Goal: Task Accomplishment & Management: Complete application form

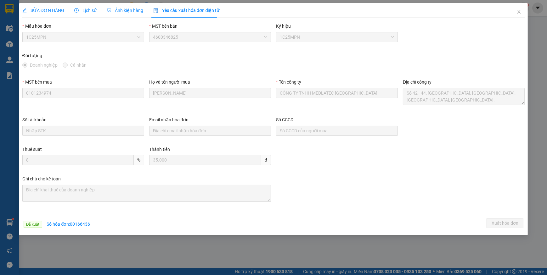
click at [50, 11] on span "SỬA ĐƠN HÀNG" at bounding box center [43, 10] width 42 height 5
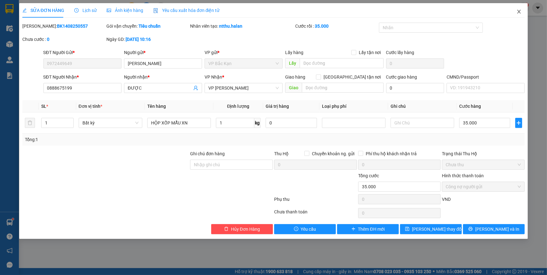
drag, startPoint x: 516, startPoint y: 13, endPoint x: 194, endPoint y: 8, distance: 322.1
click at [516, 13] on icon "close" at bounding box center [518, 11] width 5 height 5
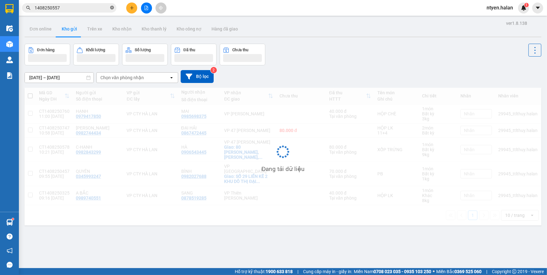
click at [112, 7] on icon "close-circle" at bounding box center [112, 8] width 4 height 4
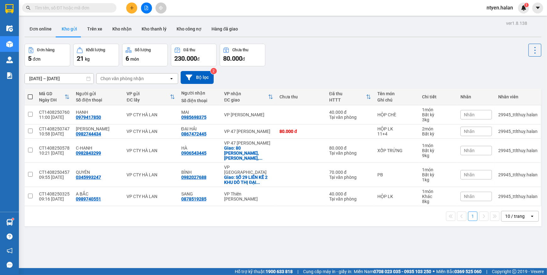
click at [104, 9] on input "text" at bounding box center [72, 7] width 74 height 7
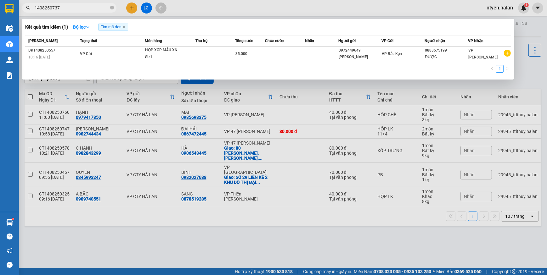
type input "1408250737"
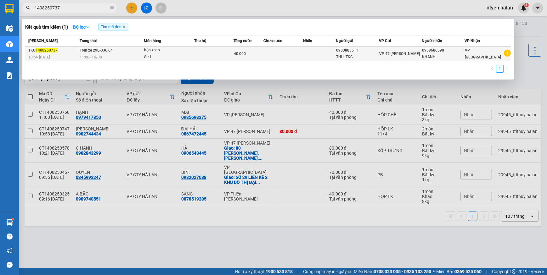
click at [105, 50] on span "Trên xe 29E-336.64" at bounding box center [96, 50] width 33 height 4
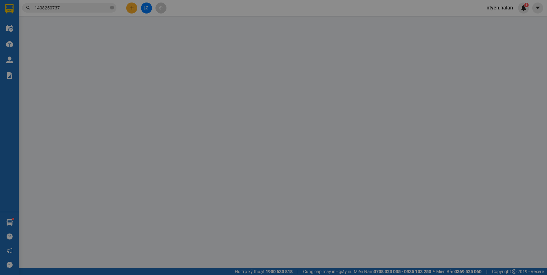
type input "0983883611"
type input "THU. TKC"
type input "0968686390"
type input "KHÁNH"
type input "40.000"
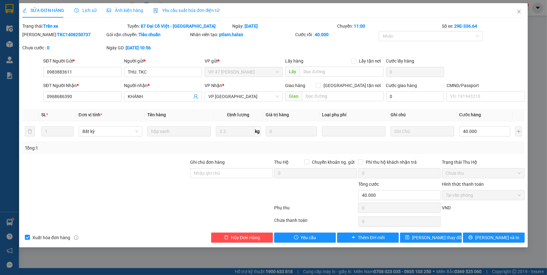
click at [175, 11] on span "Yêu cầu xuất hóa đơn điện tử" at bounding box center [186, 10] width 66 height 5
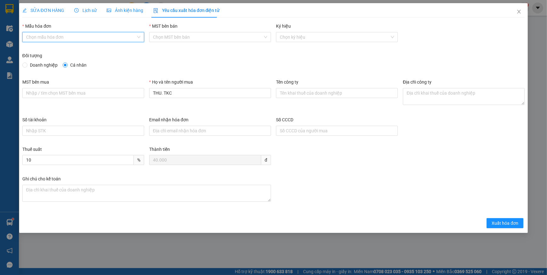
click at [46, 36] on input "Mẫu hóa đơn" at bounding box center [81, 36] width 110 height 9
click at [41, 47] on div "1C25MPN" at bounding box center [83, 49] width 114 height 7
type input "8"
click at [27, 65] on span at bounding box center [24, 65] width 5 height 5
click at [27, 65] on input "Doanh nghiệp" at bounding box center [24, 65] width 4 height 4
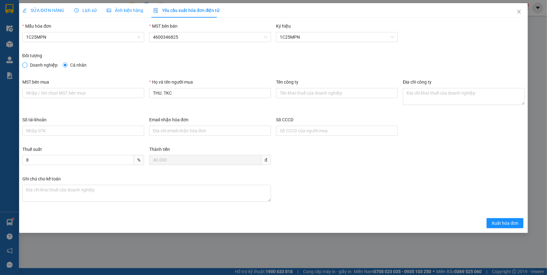
radio input "true"
radio input "false"
click at [59, 94] on input "MST bên mua" at bounding box center [83, 93] width 122 height 10
paste input "0101198807"
type input "0101198807"
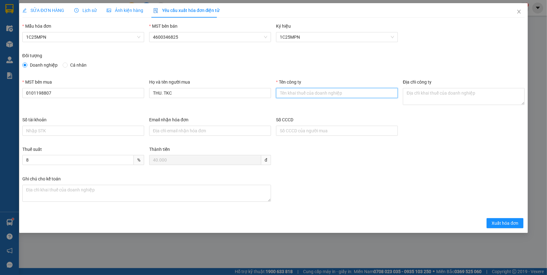
click at [284, 93] on input "Tên công ty" at bounding box center [337, 93] width 122 height 10
paste input "CÔNG TY TNHH MICROTEC [GEOGRAPHIC_DATA]"
type input "CÔNG TY TNHH MICROTEC [GEOGRAPHIC_DATA]"
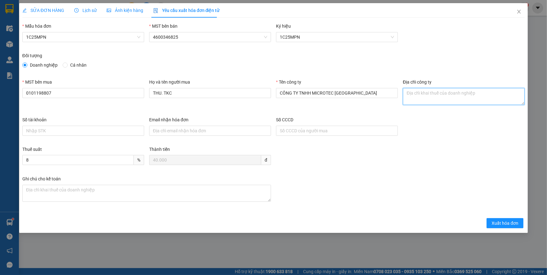
click at [421, 98] on textarea "Địa chỉ công ty" at bounding box center [464, 96] width 122 height 17
paste textarea "Tầng 5A, 5, 9, 12 số 194 phố [GEOGRAPHIC_DATA], [GEOGRAPHIC_DATA], [GEOGRAPHIC_…"
type textarea "Tầng 5A, 5, 9, 12 số 194 phố [GEOGRAPHIC_DATA], [GEOGRAPHIC_DATA], [GEOGRAPHIC_…"
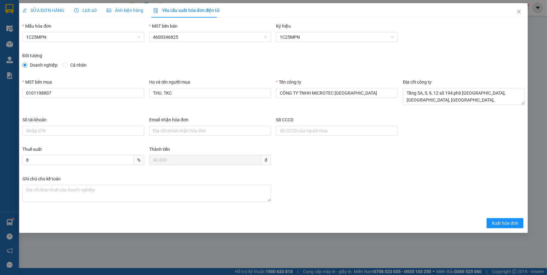
click at [42, 10] on span "SỬA ĐƠN HÀNG" at bounding box center [43, 10] width 42 height 5
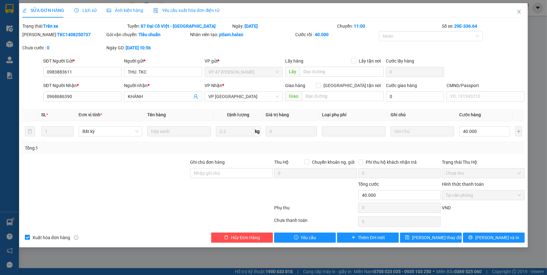
click at [177, 10] on span "Yêu cầu xuất hóa đơn điện tử" at bounding box center [186, 10] width 66 height 5
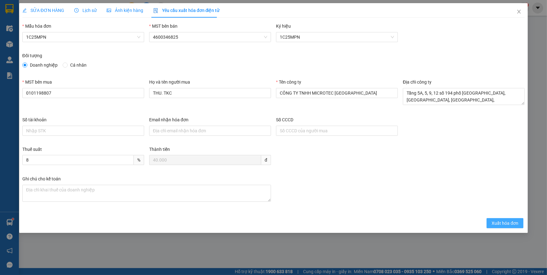
click at [499, 220] on span "Xuất hóa đơn" at bounding box center [504, 223] width 27 height 7
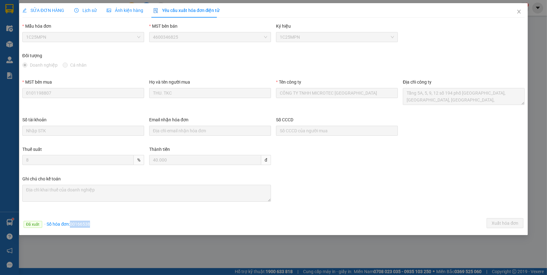
drag, startPoint x: 70, startPoint y: 224, endPoint x: 100, endPoint y: 223, distance: 30.5
click at [100, 223] on div "Đã xuất · Số hóa đơn: 00166538 Xuất hóa đơn" at bounding box center [273, 224] width 504 height 12
copy span "00166538"
click at [518, 12] on icon "close" at bounding box center [518, 12] width 3 height 4
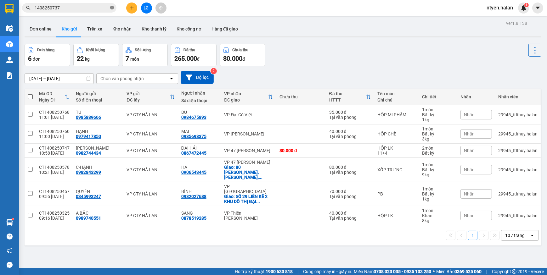
click at [113, 9] on icon "close-circle" at bounding box center [112, 8] width 4 height 4
click at [99, 9] on input "text" at bounding box center [72, 7] width 74 height 7
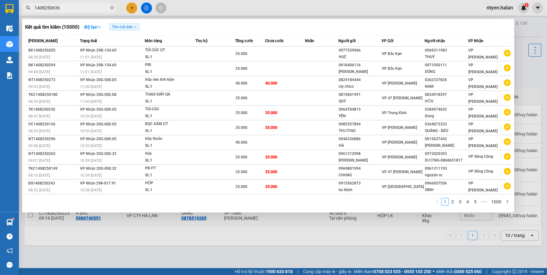
type input "1408250636"
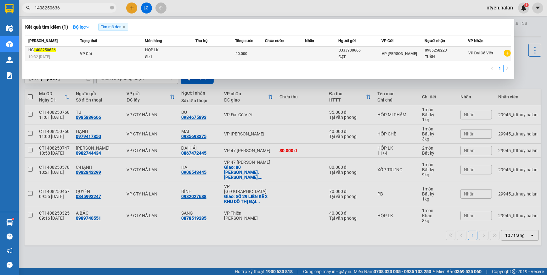
click at [90, 57] on td "VP Gửi" at bounding box center [111, 54] width 66 height 14
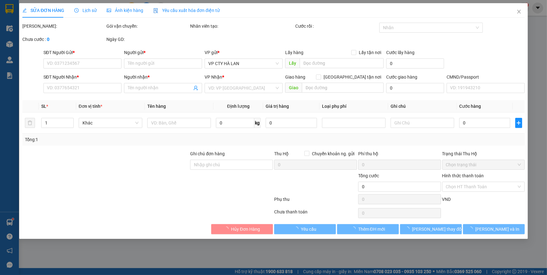
type input "0333900666"
type input "ĐẠT"
type input "0985258223"
type input "TUẤN"
type input "40.000"
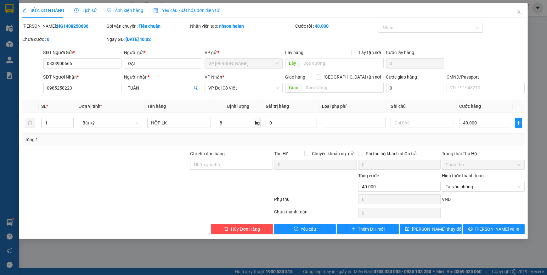
drag, startPoint x: 182, startPoint y: 12, endPoint x: 161, endPoint y: 12, distance: 21.1
click at [182, 12] on span "Yêu cầu xuất hóa đơn điện tử" at bounding box center [186, 10] width 66 height 5
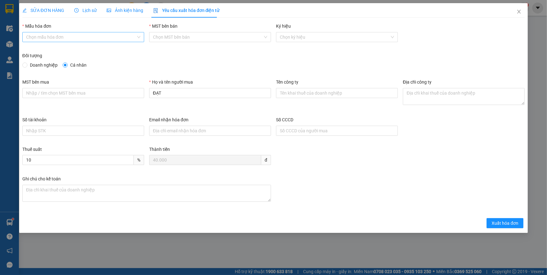
click at [34, 35] on input "Mẫu hóa đơn" at bounding box center [81, 36] width 110 height 9
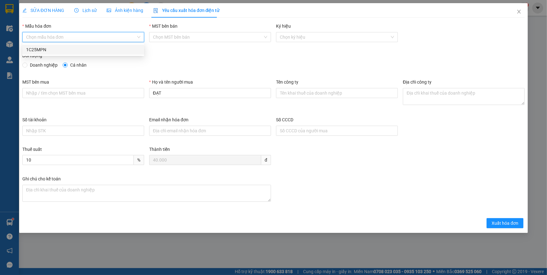
click at [36, 49] on div "1C25MPN" at bounding box center [83, 49] width 114 height 7
type input "8"
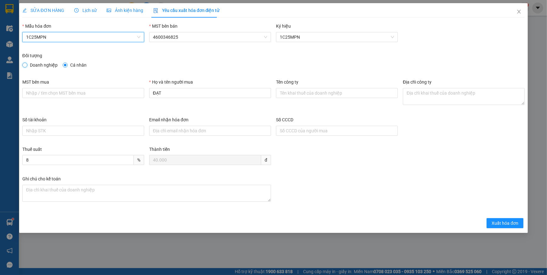
click at [26, 64] on input "Doanh nghiệp" at bounding box center [24, 65] width 4 height 4
radio input "true"
radio input "false"
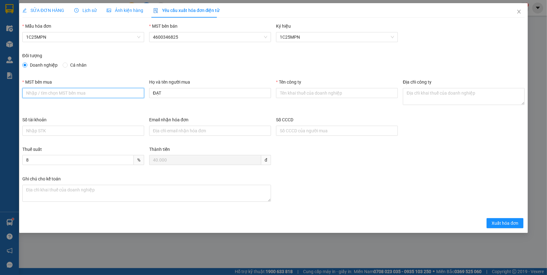
click at [56, 95] on input "MST bên mua" at bounding box center [83, 93] width 122 height 10
paste input "4601638362"
type input "4601638362"
click at [108, 128] on input "Số tài khoản" at bounding box center [83, 131] width 122 height 10
click at [295, 87] on div "Tên công ty" at bounding box center [337, 83] width 122 height 9
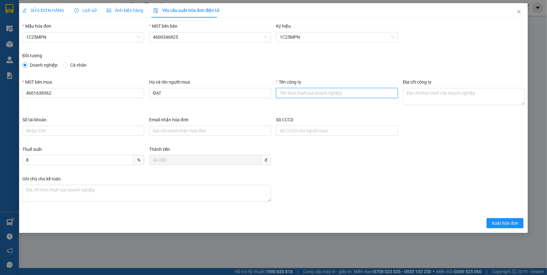
click at [295, 93] on input "Tên công ty" at bounding box center [337, 93] width 122 height 10
paste input "CÔNG TY TNHH HUNONIC [GEOGRAPHIC_DATA]"
type input "CÔNG TY TNHH HUNONIC [GEOGRAPHIC_DATA]"
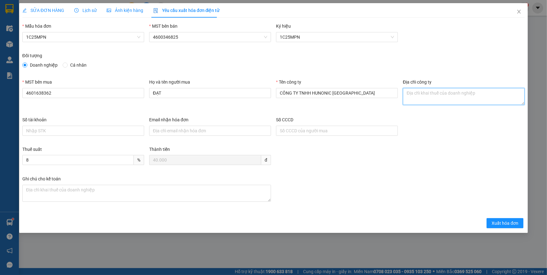
click at [417, 93] on textarea "Địa chỉ công ty" at bounding box center [464, 96] width 122 height 17
paste textarea "Số [STREET_ADDRESS]."
type textarea "Số [STREET_ADDRESS]."
click at [49, 10] on span "SỬA ĐƠN HÀNG" at bounding box center [43, 10] width 42 height 5
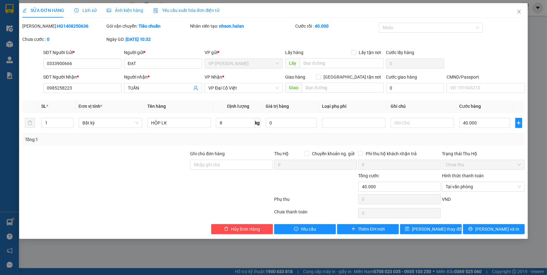
click at [175, 9] on span "Yêu cầu xuất hóa đơn điện tử" at bounding box center [186, 10] width 66 height 5
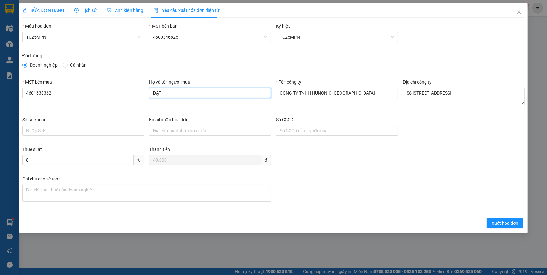
click at [175, 96] on input "ĐẠT" at bounding box center [210, 93] width 122 height 10
click at [153, 93] on input "ĐẠT" at bounding box center [210, 93] width 122 height 10
type input "[PERSON_NAME]"
click at [495, 223] on span "Xuất hóa đơn" at bounding box center [504, 223] width 27 height 7
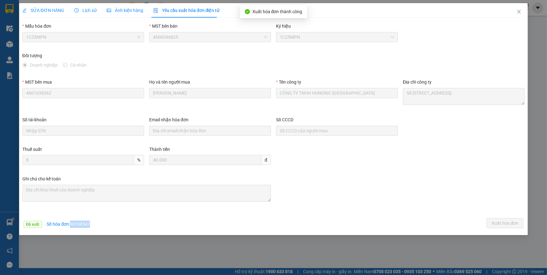
drag, startPoint x: 71, startPoint y: 223, endPoint x: 97, endPoint y: 223, distance: 26.4
click at [97, 223] on div "Đã xuất · Số hóa đơn: 00166547 Xuất hóa đơn" at bounding box center [273, 224] width 504 height 12
copy span "00166547"
click at [520, 9] on icon "close" at bounding box center [518, 11] width 5 height 5
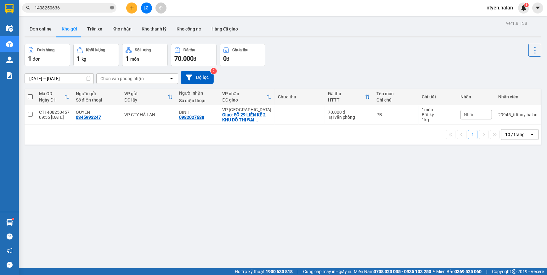
click at [113, 8] on icon "close-circle" at bounding box center [112, 8] width 4 height 4
click at [97, 6] on input "text" at bounding box center [72, 7] width 74 height 7
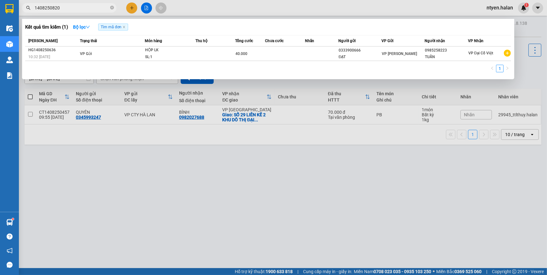
type input "1408250820"
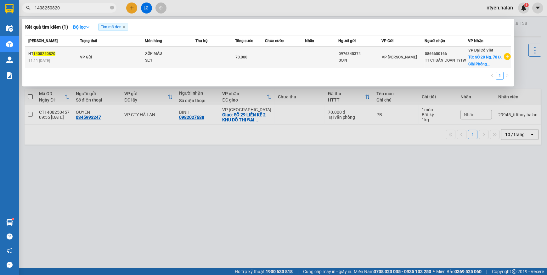
click at [83, 58] on span "VP Gửi" at bounding box center [86, 57] width 12 height 4
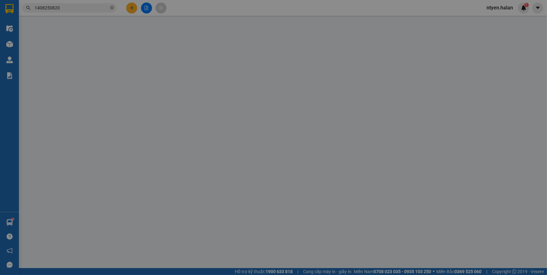
type input "0976345374"
type input "SƠN"
type input "0866650166"
type input "TT CHUẨN ĐOÁN TYTW"
checkbox input "true"
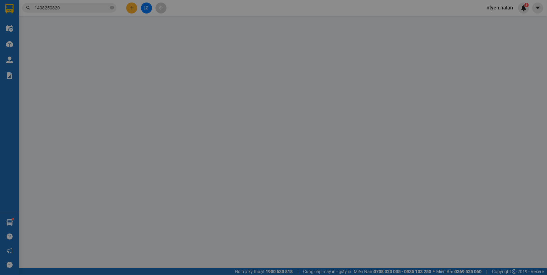
type input "SỐ 28 Ng. 78 Đ. Giải Phóng, [PERSON_NAME], Đống Đa, [GEOGRAPHIC_DATA], [GEOGRAP…"
type input "70.000"
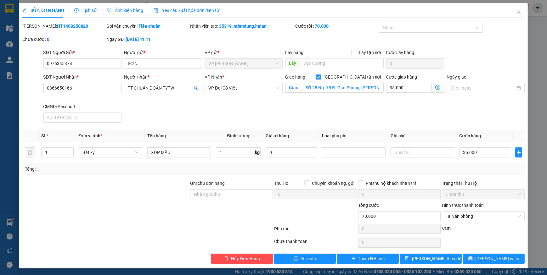
click at [169, 12] on span "Yêu cầu xuất hóa đơn điện tử" at bounding box center [186, 10] width 66 height 5
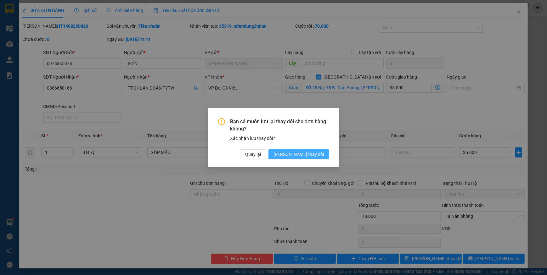
drag, startPoint x: 308, startPoint y: 154, endPoint x: 186, endPoint y: 129, distance: 124.7
click at [308, 154] on span "[PERSON_NAME] thay đổi" at bounding box center [298, 154] width 50 height 7
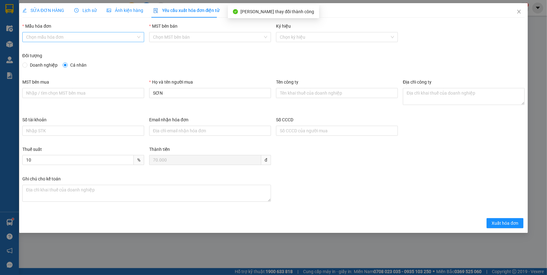
click at [42, 34] on input "Mẫu hóa đơn" at bounding box center [81, 36] width 110 height 9
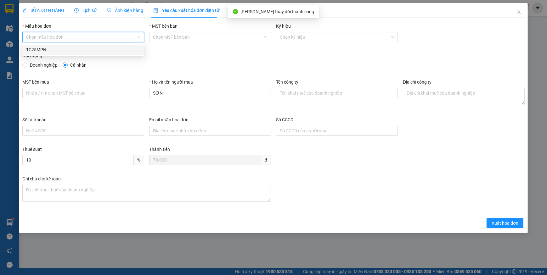
click at [34, 50] on div "1C25MPN" at bounding box center [83, 49] width 114 height 7
type input "8"
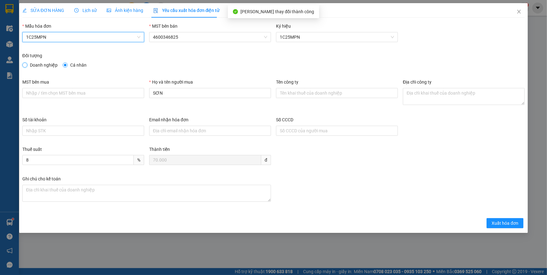
click at [25, 64] on input "Doanh nghiệp" at bounding box center [24, 65] width 4 height 4
radio input "true"
radio input "false"
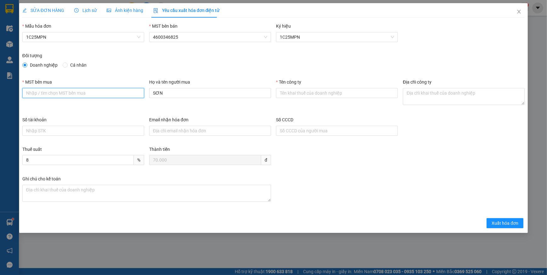
click at [70, 91] on input "MST bên mua" at bounding box center [83, 93] width 122 height 10
paste input "4601640280"
type input "4601640280"
click at [313, 87] on div "Tên công ty" at bounding box center [337, 83] width 122 height 9
click at [312, 95] on input "Tên công ty" at bounding box center [337, 93] width 122 height 10
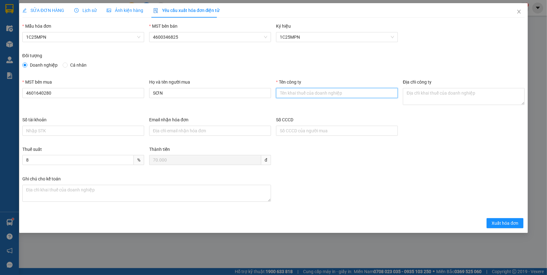
paste input "Chi cục Chăn nuôi, Thú y và Thuỷ sản tỉnh [GEOGRAPHIC_DATA]"
type input "Chi cục Chăn nuôi, Thú y và Thuỷ sản tỉnh [GEOGRAPHIC_DATA]"
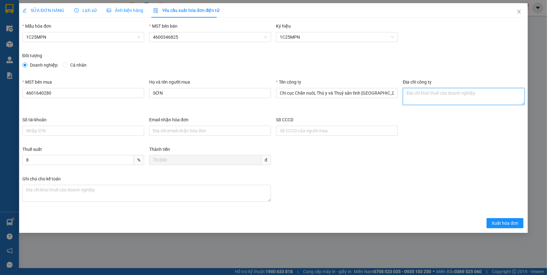
click at [433, 98] on textarea "Địa chỉ công ty" at bounding box center [464, 96] width 122 height 17
paste textarea "Số 726, [GEOGRAPHIC_DATA][PERSON_NAME], [GEOGRAPHIC_DATA][PERSON_NAME], [GEOGRA…"
type textarea "Số 726, [GEOGRAPHIC_DATA][PERSON_NAME], [GEOGRAPHIC_DATA][PERSON_NAME], [GEOGRA…"
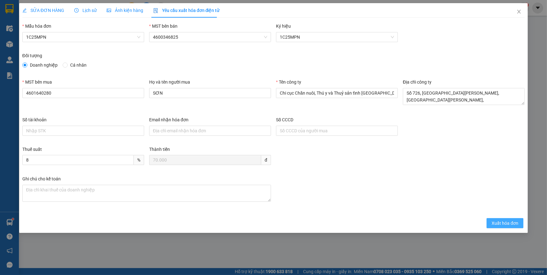
click at [506, 224] on span "Xuất hóa đơn" at bounding box center [504, 223] width 27 height 7
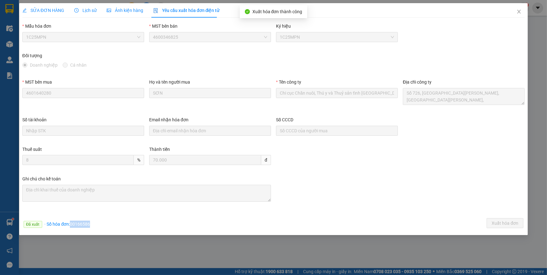
drag, startPoint x: 70, startPoint y: 225, endPoint x: 107, endPoint y: 224, distance: 37.4
click at [107, 224] on div "Đã xuất · Số hóa đơn: 00166586 Xuất hóa đơn" at bounding box center [273, 224] width 504 height 12
copy span "00166586"
click at [521, 14] on icon "close" at bounding box center [518, 11] width 5 height 5
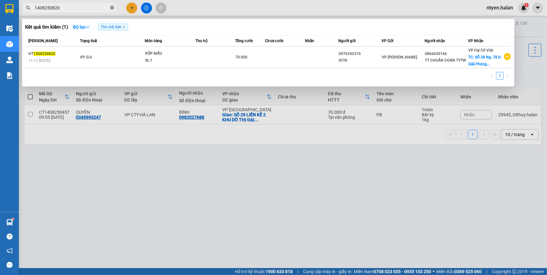
click at [110, 8] on span "1408250820" at bounding box center [69, 7] width 94 height 9
click at [112, 8] on icon "close-circle" at bounding box center [112, 8] width 4 height 4
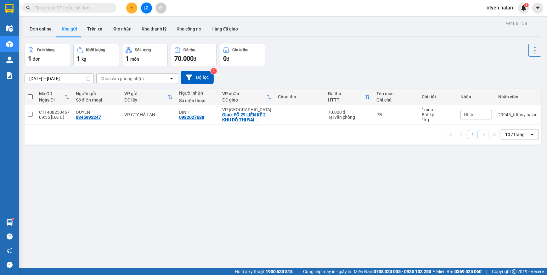
click at [101, 8] on input "text" at bounding box center [72, 7] width 74 height 7
paste input "0968541808"
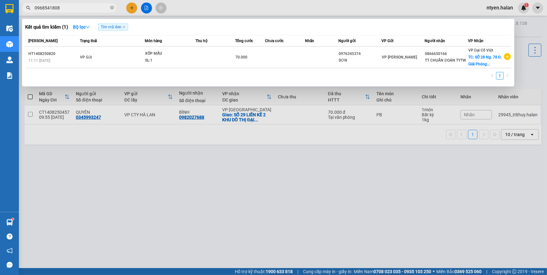
type input "0968541808"
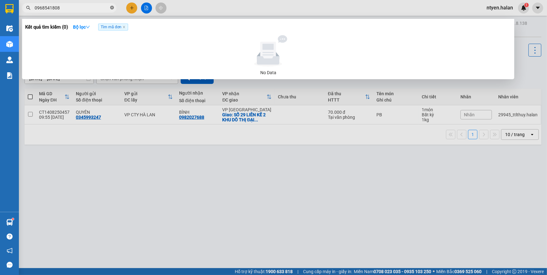
click at [111, 7] on icon "close-circle" at bounding box center [112, 8] width 4 height 4
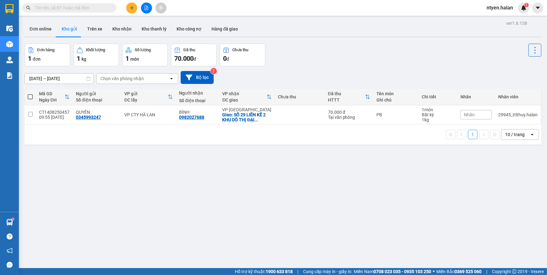
click at [112, 200] on div "ver 1.8.138 Đơn online Kho gửi Trên xe Kho nhận Kho thanh lý Kho công nợ Hàng đ…" at bounding box center [282, 156] width 521 height 275
click at [98, 10] on input "text" at bounding box center [72, 7] width 74 height 7
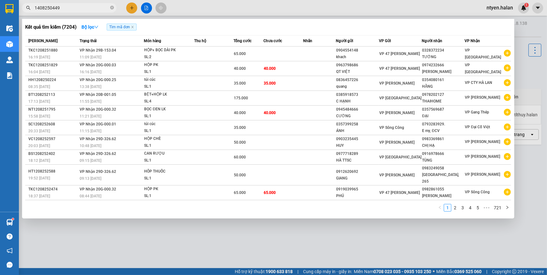
type input "1408250449"
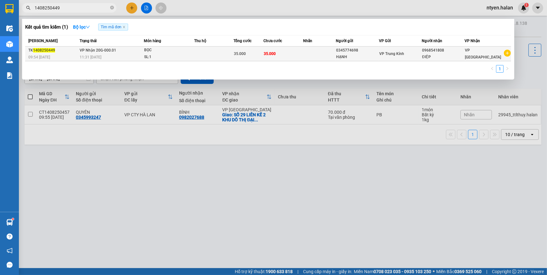
click at [104, 54] on div "11:31 [DATE]" at bounding box center [112, 57] width 64 height 7
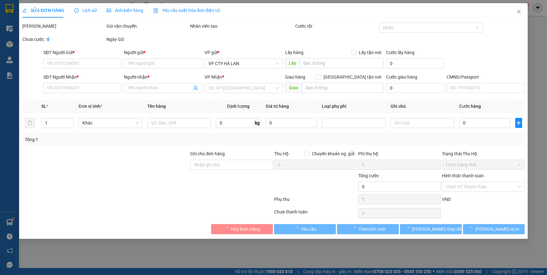
type input "0345774698"
type input "HẠNH"
type input "0968541808"
type input "ĐIỆP"
type input "35.000"
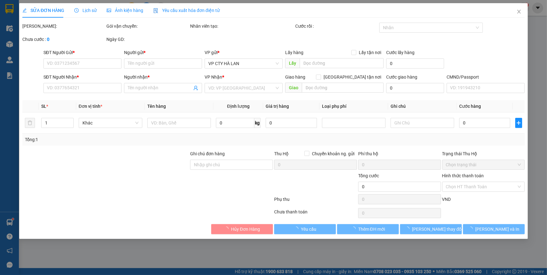
type input "35.000"
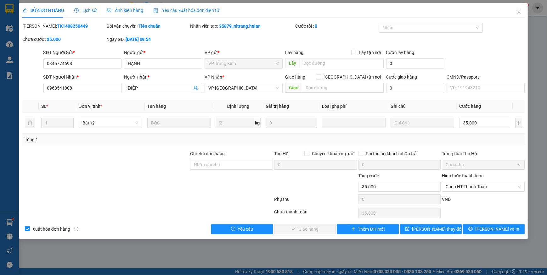
click at [174, 11] on span "Yêu cầu xuất hóa đơn điện tử" at bounding box center [186, 10] width 66 height 5
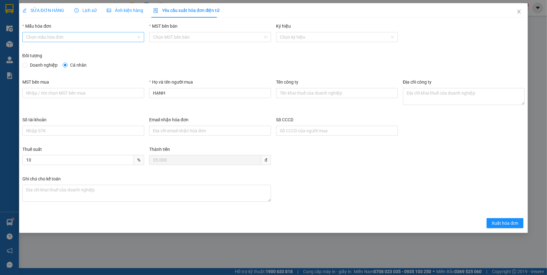
click at [47, 35] on input "Mẫu hóa đơn" at bounding box center [81, 36] width 110 height 9
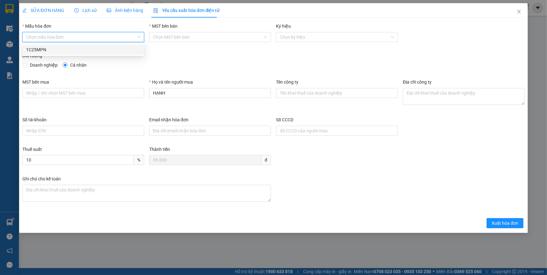
click at [48, 50] on div "1C25MPN" at bounding box center [83, 49] width 114 height 7
type input "8"
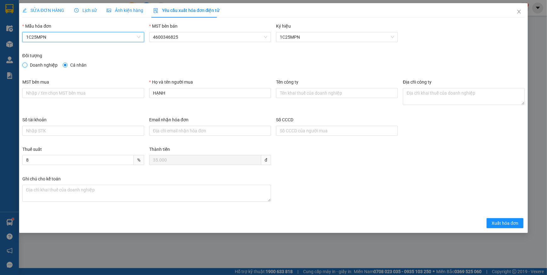
click at [25, 63] on input "Doanh nghiệp" at bounding box center [24, 65] width 4 height 4
radio input "true"
radio input "false"
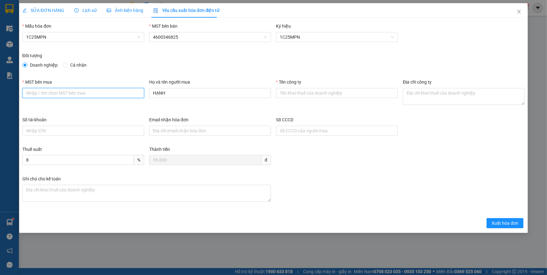
click at [84, 94] on input "MST bên mua" at bounding box center [83, 93] width 122 height 10
paste input "4601563325"
type input "4601563325"
click at [286, 91] on input "Tên công ty" at bounding box center [337, 93] width 122 height 10
paste input "CÔNG TY TNHH THIẾT BỊ CÔNG NGHIỆP HANTEK"
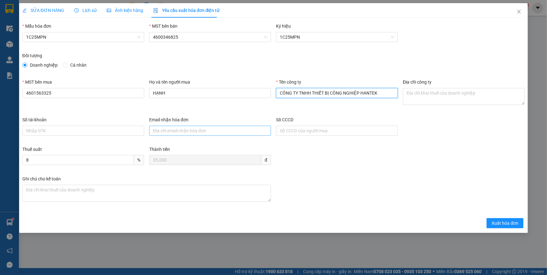
type input "CÔNG TY TNHH THIẾT BỊ CÔNG NGHIỆP HANTEK"
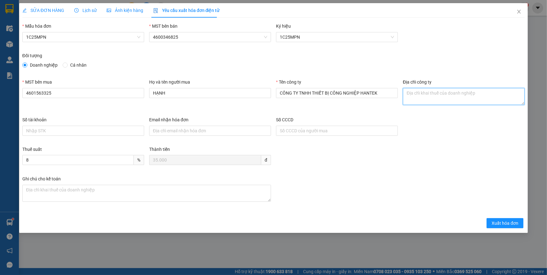
click at [414, 97] on textarea "Địa chỉ công ty" at bounding box center [464, 96] width 122 height 17
paste textarea "Tổ dân phố [GEOGRAPHIC_DATA], [GEOGRAPHIC_DATA], [GEOGRAPHIC_DATA], [GEOGRAPHIC…"
type textarea "Tổ dân phố [GEOGRAPHIC_DATA], [GEOGRAPHIC_DATA], [GEOGRAPHIC_DATA], [GEOGRAPHIC…"
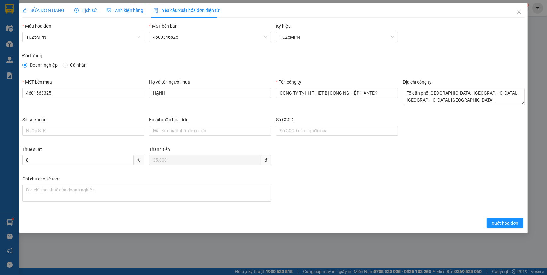
click at [46, 9] on span "SỬA ĐƠN HÀNG" at bounding box center [43, 10] width 42 height 5
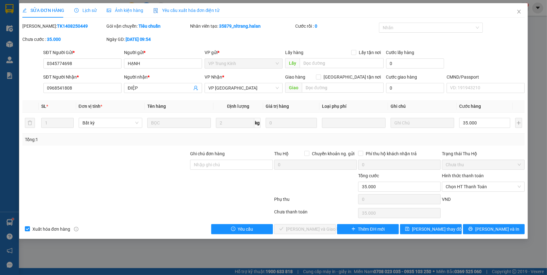
click at [174, 9] on span "Yêu cầu xuất hóa đơn điện tử" at bounding box center [186, 10] width 66 height 5
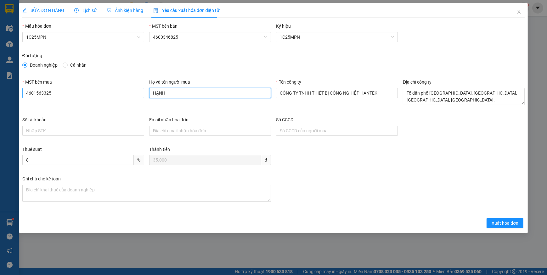
drag, startPoint x: 168, startPoint y: 94, endPoint x: 132, endPoint y: 93, distance: 35.6
click at [132, 93] on div "MST bên mua 4601563325 Họ và tên người mua HẠNH Tên công ty CÔNG TY TNHH THIẾT …" at bounding box center [273, 98] width 507 height 38
type input "d"
type input "đ"
type input "D"
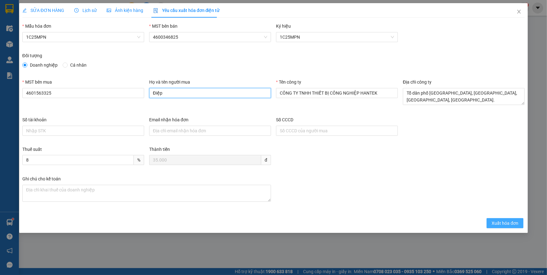
type input "Điệp"
click at [500, 221] on span "Xuất hóa đơn" at bounding box center [504, 223] width 27 height 7
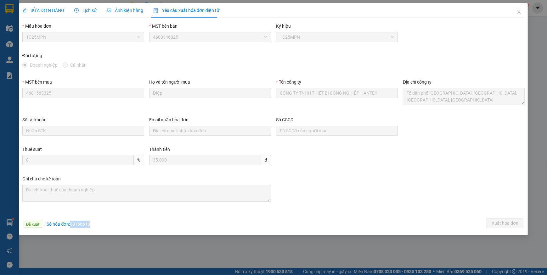
drag, startPoint x: 71, startPoint y: 224, endPoint x: 98, endPoint y: 223, distance: 26.4
click at [98, 223] on div "Đã xuất · Số hóa đơn: 00166613 Xuất hóa đơn" at bounding box center [273, 224] width 504 height 12
copy span "00166613"
click at [517, 12] on icon "close" at bounding box center [518, 11] width 5 height 5
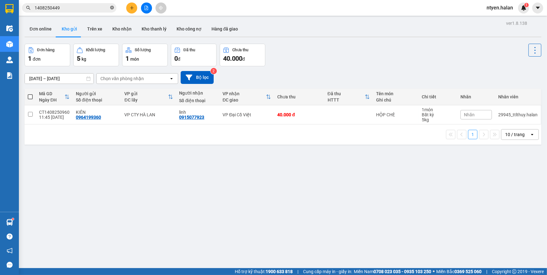
click at [112, 8] on icon "close-circle" at bounding box center [112, 8] width 4 height 4
click at [97, 8] on input "text" at bounding box center [72, 7] width 74 height 7
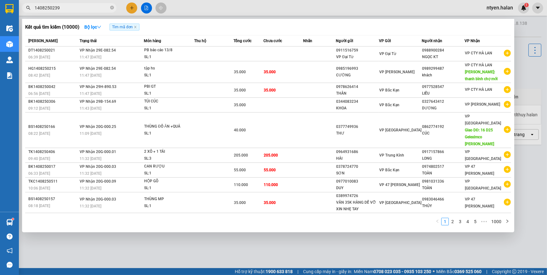
type input "1408250239"
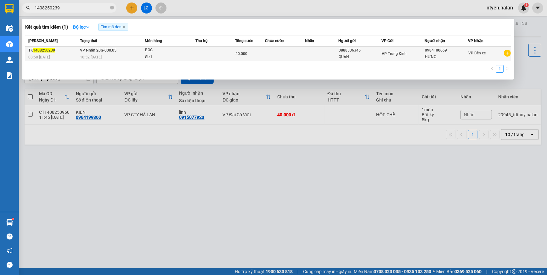
click at [101, 54] on div "10:52 [DATE]" at bounding box center [112, 57] width 64 height 7
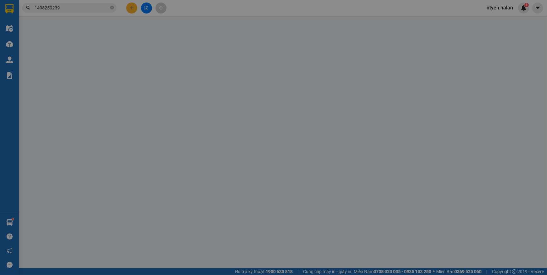
type input "0888336345"
type input "QUÂN"
type input "0984100669"
type input "HƯNG"
type input "40.000"
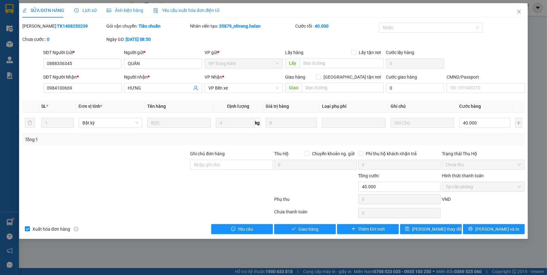
click at [190, 11] on span "Yêu cầu xuất hóa đơn điện tử" at bounding box center [186, 10] width 66 height 5
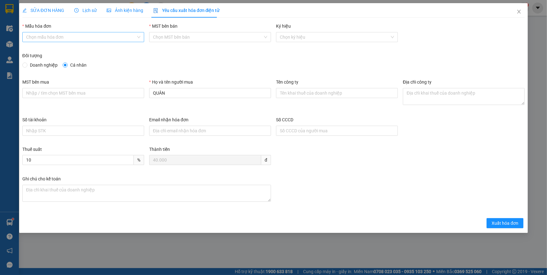
click at [83, 38] on input "Mẫu hóa đơn" at bounding box center [81, 36] width 110 height 9
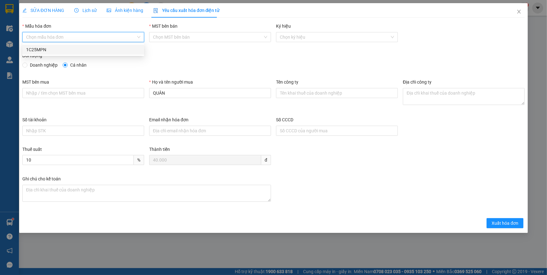
click at [32, 47] on div "1C25MPN" at bounding box center [83, 49] width 114 height 7
type input "8"
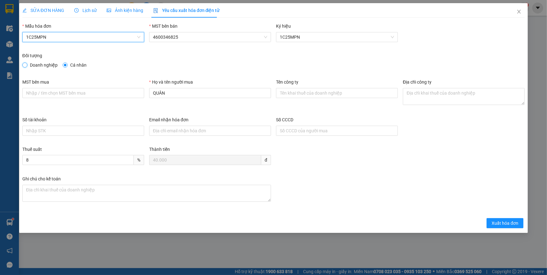
click at [25, 65] on input "Doanh nghiệp" at bounding box center [24, 65] width 4 height 4
radio input "true"
radio input "false"
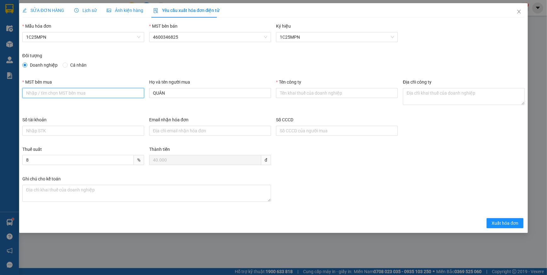
click at [71, 92] on input "MST bên mua" at bounding box center [83, 93] width 122 height 10
paste input "4601283575"
type input "4601283575"
click at [296, 128] on input "Số CCCD" at bounding box center [337, 131] width 122 height 10
click at [292, 96] on input "Tên công ty" at bounding box center [337, 93] width 122 height 10
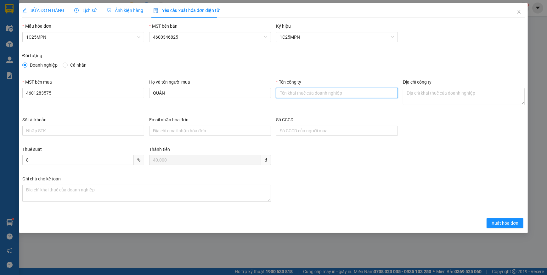
paste input "CÔNG TY TNHH CHUYỂN PHÁT NEWPOST [GEOGRAPHIC_DATA]"
type input "CÔNG TY TNHH CHUYỂN PHÁT NEWPOST [GEOGRAPHIC_DATA]"
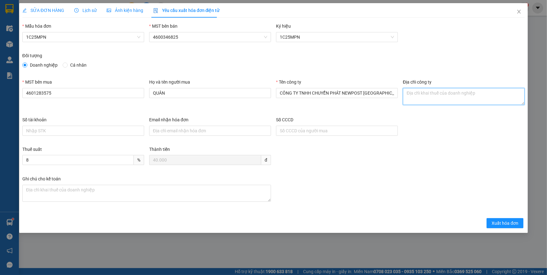
click at [429, 96] on textarea "Địa chỉ công ty" at bounding box center [464, 96] width 122 height 17
paste textarea "[STREET_ADDRESS]."
type textarea "[STREET_ADDRESS]."
click at [42, 8] on span "SỬA ĐƠN HÀNG" at bounding box center [43, 10] width 42 height 5
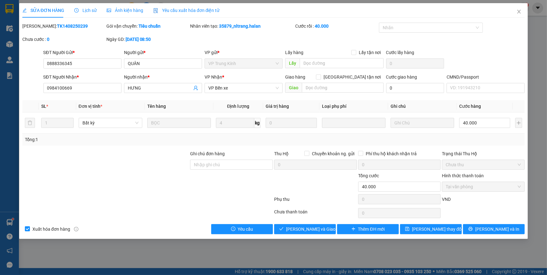
click at [193, 8] on span "Yêu cầu xuất hóa đơn điện tử" at bounding box center [186, 10] width 66 height 5
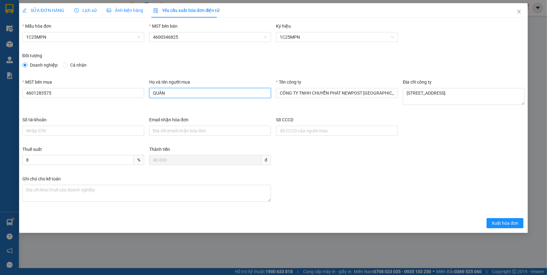
click at [184, 92] on input "QUÂN" at bounding box center [210, 93] width 122 height 10
type input "Q"
click at [159, 92] on input "Huư" at bounding box center [210, 93] width 122 height 10
type input "Hưng"
click at [509, 223] on span "Xuất hóa đơn" at bounding box center [504, 223] width 27 height 7
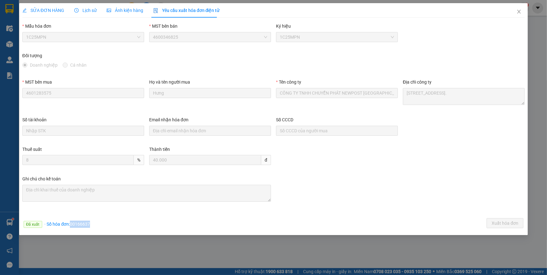
drag, startPoint x: 71, startPoint y: 224, endPoint x: 101, endPoint y: 225, distance: 30.2
click at [101, 225] on div "Đã xuất · Số hóa đơn: 00166637 Xuất hóa đơn" at bounding box center [273, 224] width 504 height 12
copy span "00166637"
drag, startPoint x: 523, startPoint y: 13, endPoint x: 369, endPoint y: 8, distance: 153.6
click at [523, 13] on span "Close" at bounding box center [519, 12] width 18 height 18
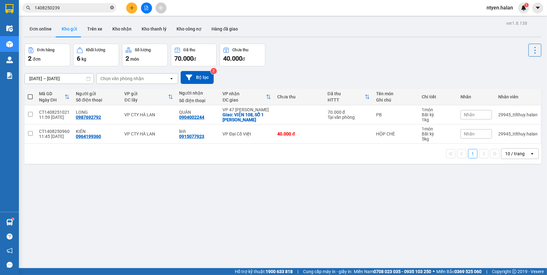
click at [111, 8] on icon "close-circle" at bounding box center [112, 8] width 4 height 4
click at [98, 9] on input "text" at bounding box center [72, 7] width 74 height 7
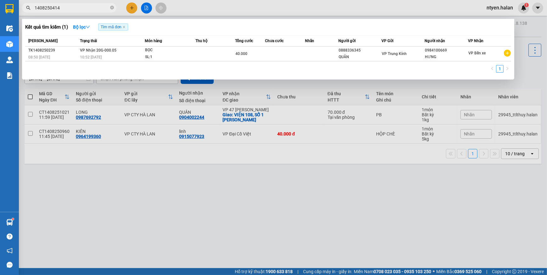
type input "1408250414"
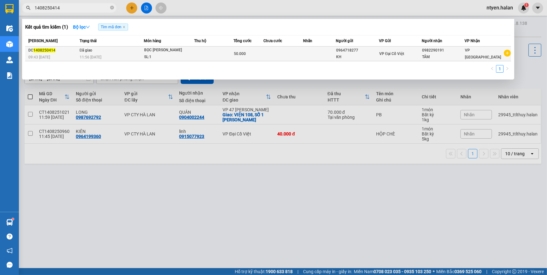
click at [86, 54] on span "11:56 [DATE]" at bounding box center [91, 56] width 22 height 5
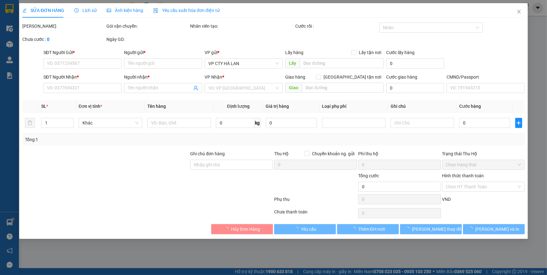
type input "0964718277"
type input "KH"
type input "0982290191"
type input "TÂM"
type input "50.000"
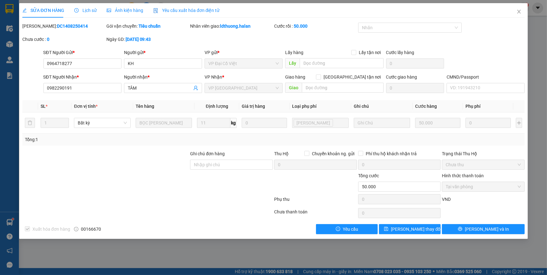
click at [178, 8] on span "Yêu cầu xuất hóa đơn điện tử" at bounding box center [186, 10] width 66 height 5
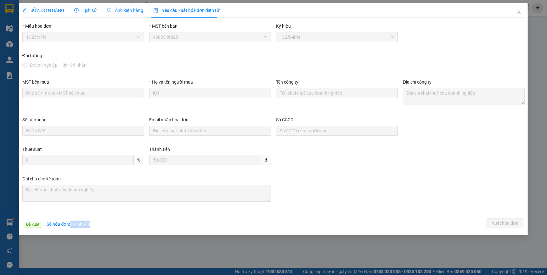
drag, startPoint x: 70, startPoint y: 226, endPoint x: 108, endPoint y: 223, distance: 38.5
click at [108, 223] on div "Đã xuất · Số hóa đơn: 00166670 Xuất hóa đơn" at bounding box center [273, 224] width 504 height 12
copy span "00166670"
